Goal: Transaction & Acquisition: Purchase product/service

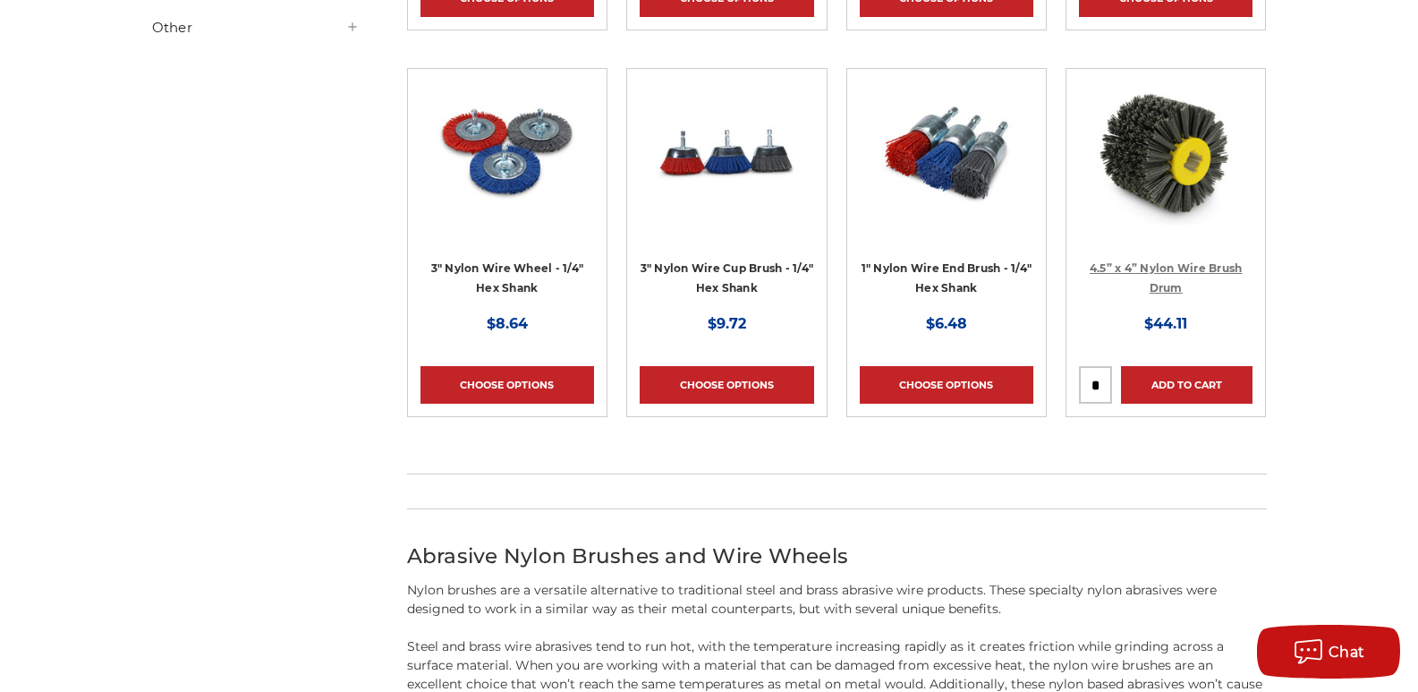
click at [1148, 267] on link "4.5” x 4” Nylon Wire Brush Drum" at bounding box center [1166, 278] width 153 height 34
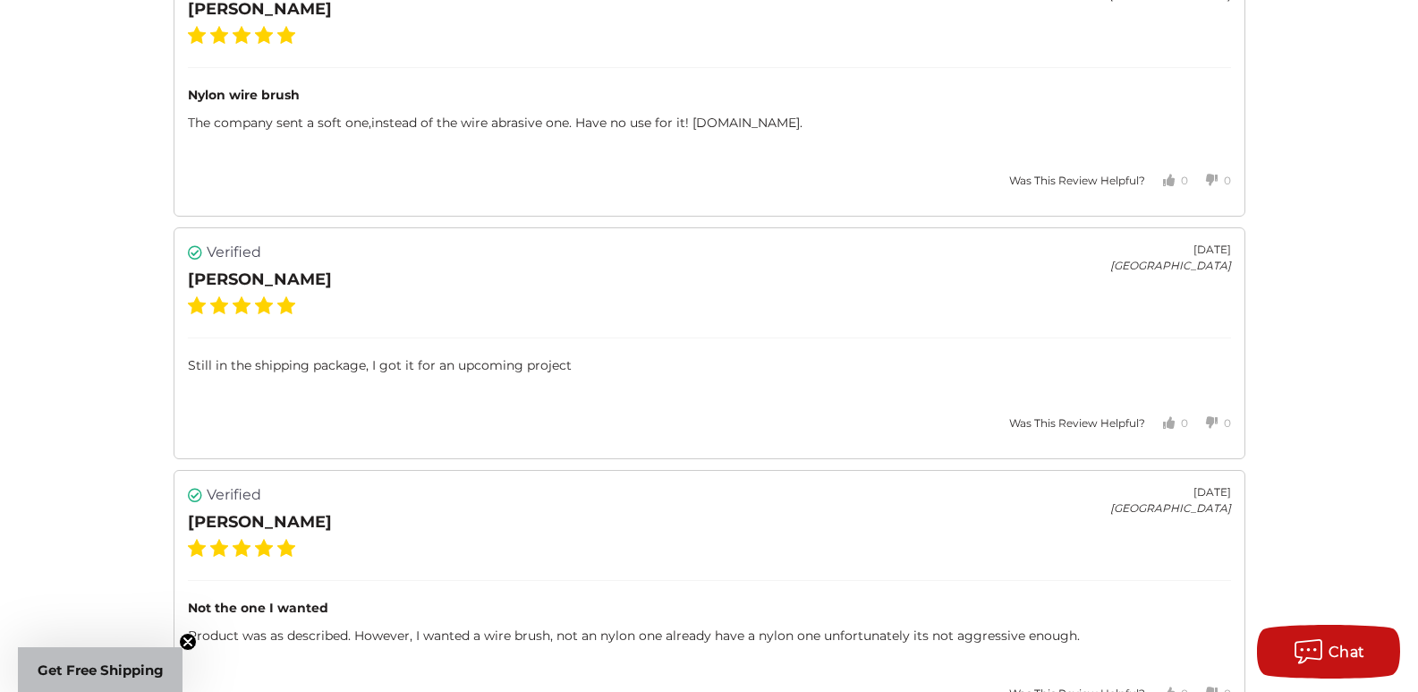
scroll to position [2952, 0]
